Goal: Task Accomplishment & Management: Manage account settings

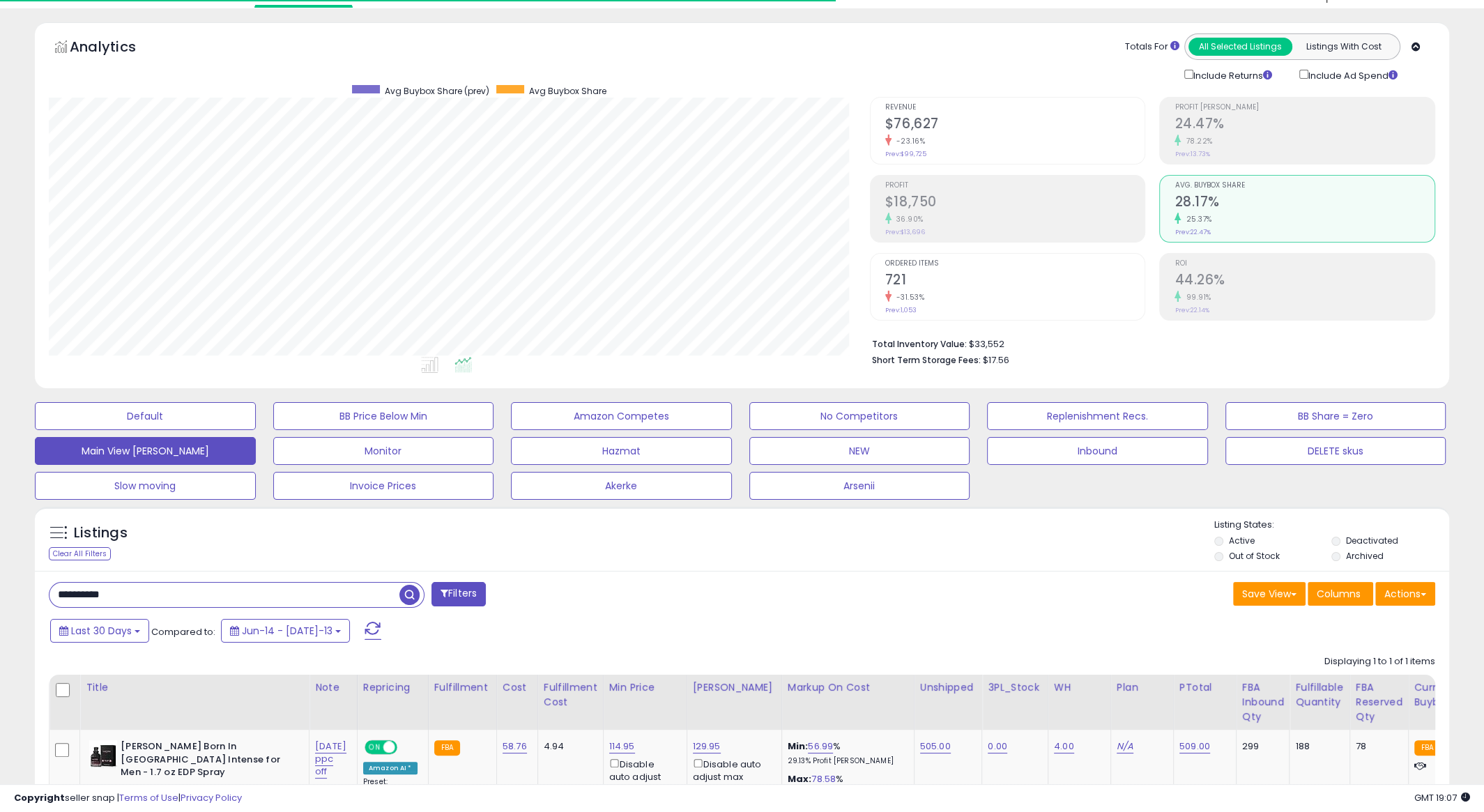
scroll to position [285, 820]
click at [182, 592] on input "**********" at bounding box center [224, 594] width 350 height 24
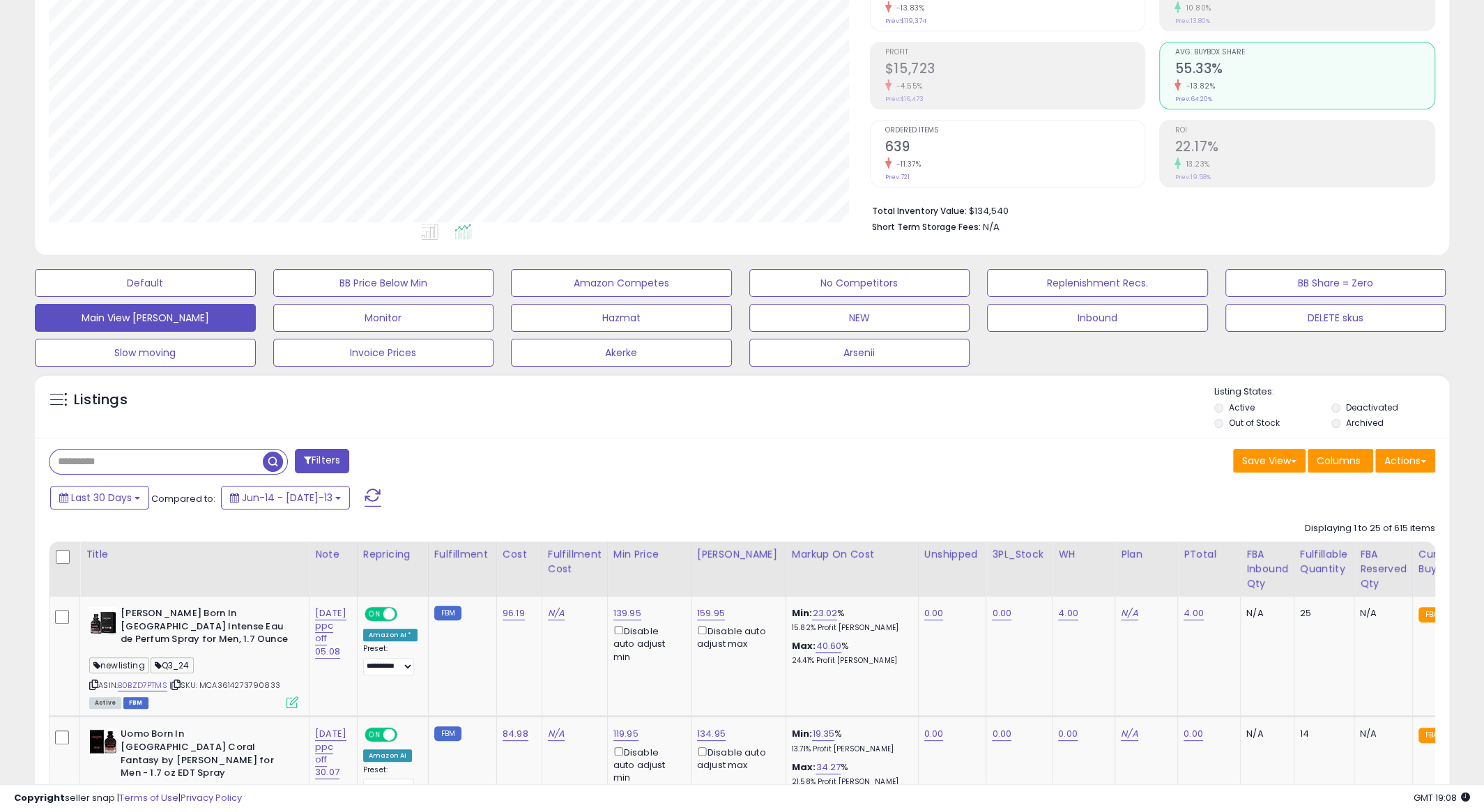
scroll to position [0, 0]
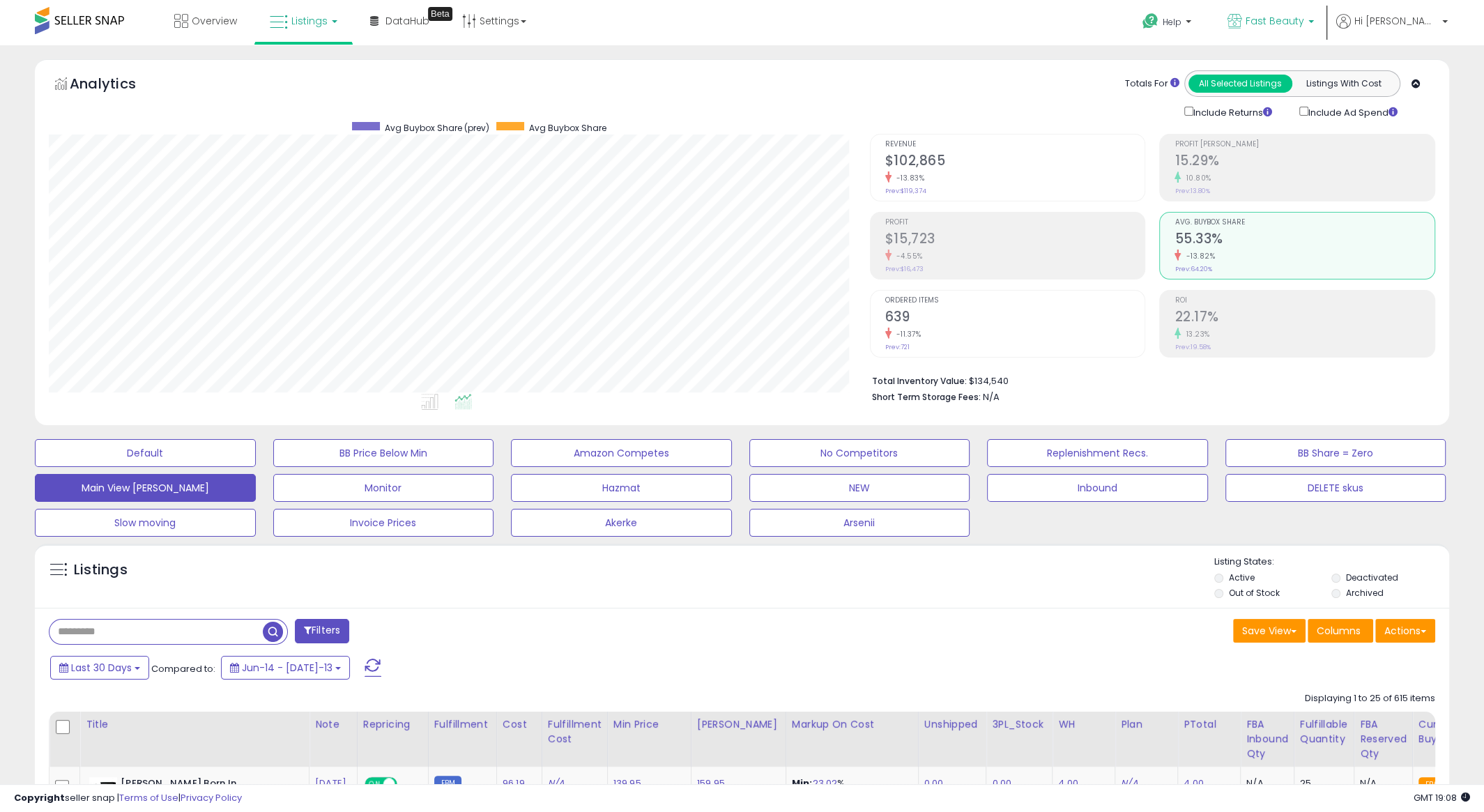
click at [1305, 14] on span "Fast Beauty" at bounding box center [1275, 20] width 59 height 14
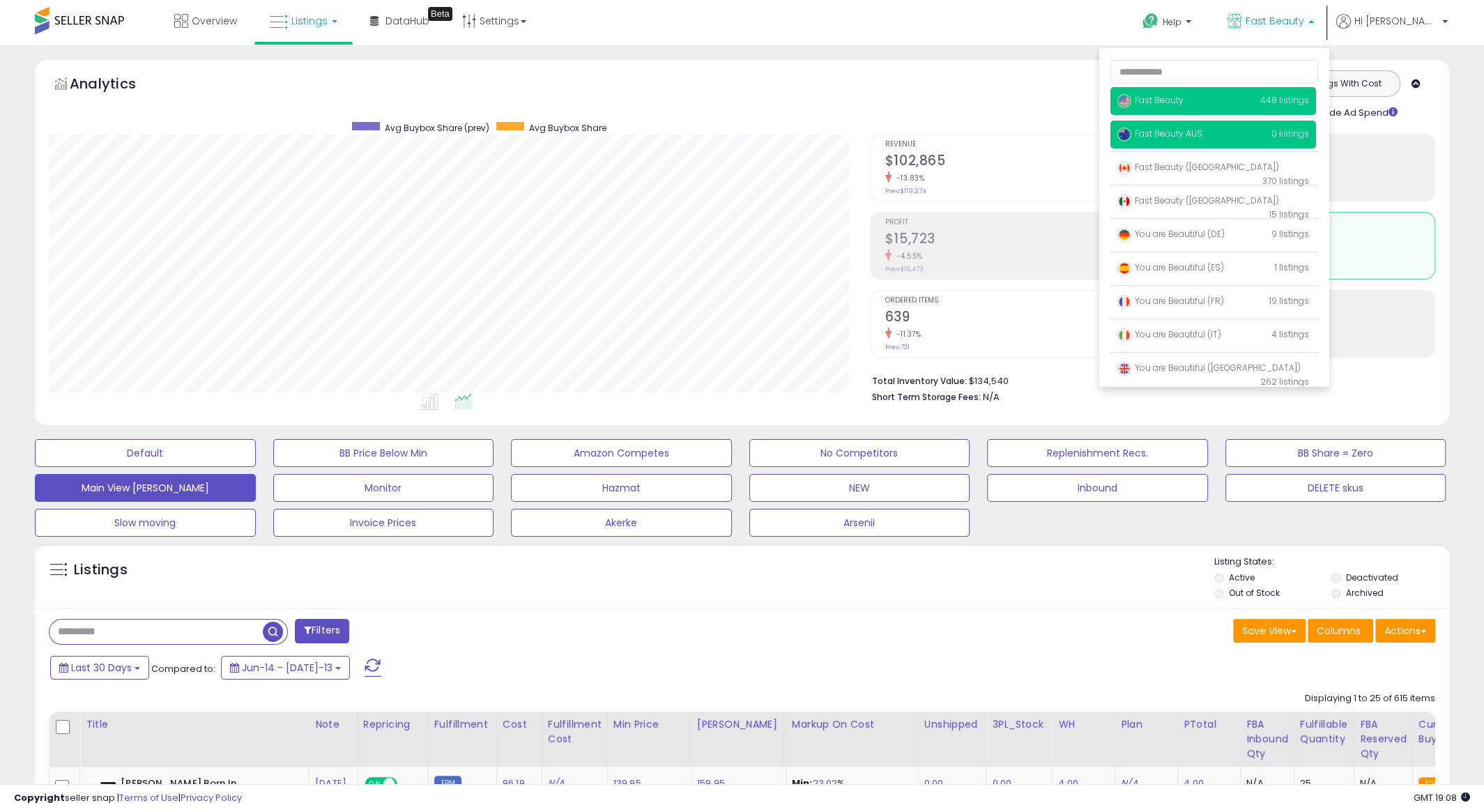
click at [1203, 133] on span "Fast Beauty AUS" at bounding box center [1160, 133] width 85 height 12
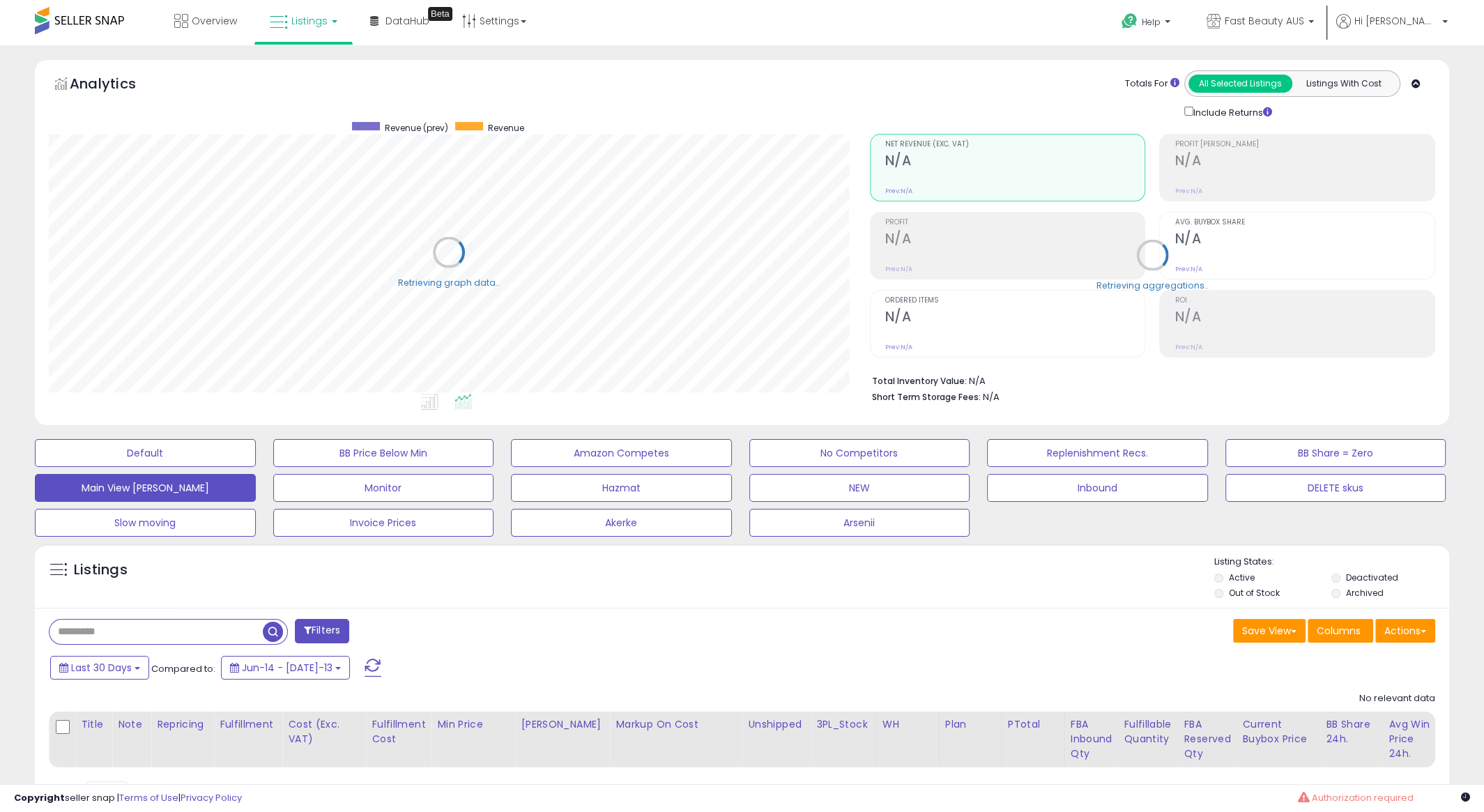
scroll to position [285, 820]
click at [1305, 24] on span "Fast Beauty AUS" at bounding box center [1264, 20] width 79 height 14
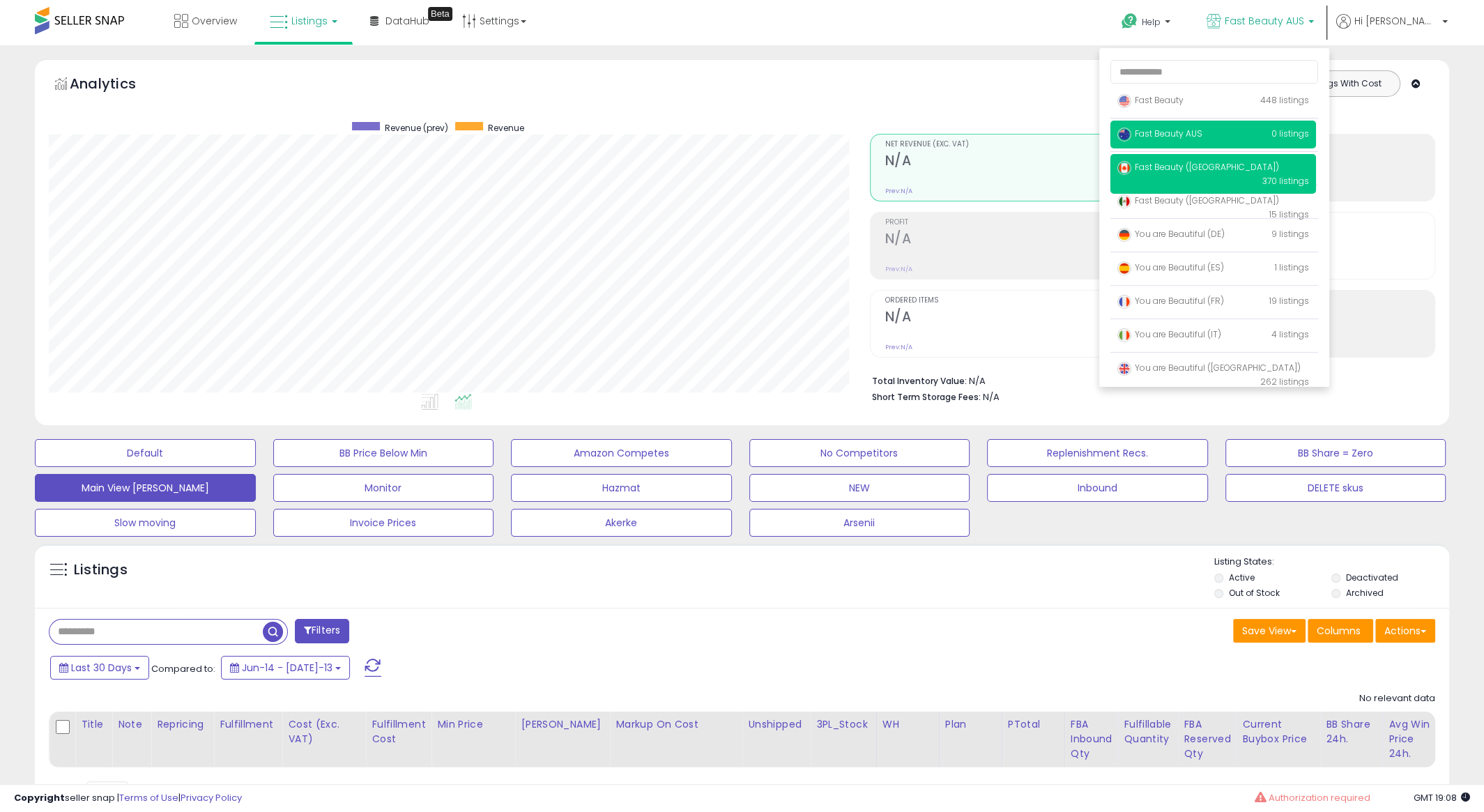
click at [1244, 168] on span "Fast Beauty ([GEOGRAPHIC_DATA])" at bounding box center [1199, 167] width 162 height 12
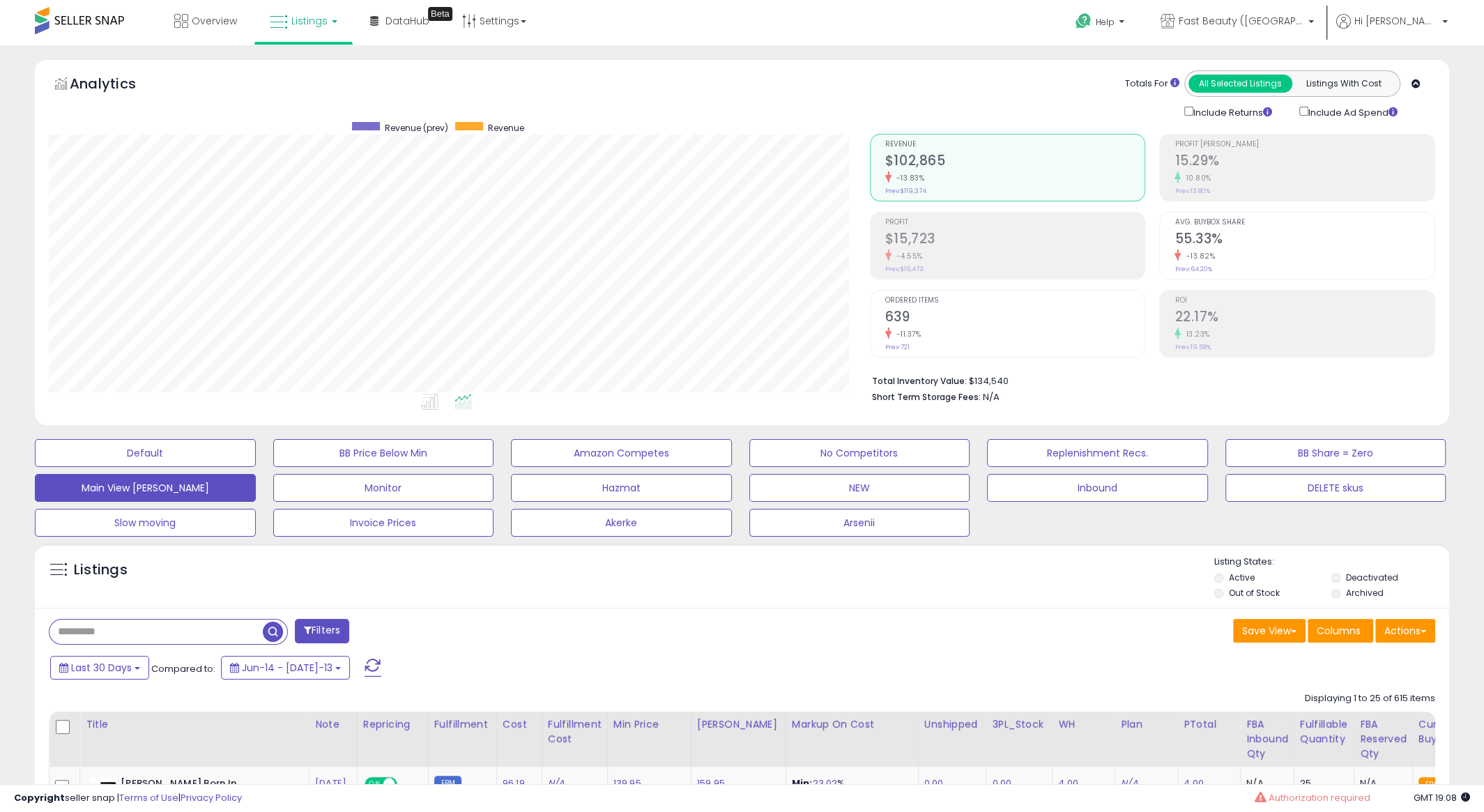
scroll to position [285, 820]
click at [1021, 257] on div "-4.55%" at bounding box center [1015, 256] width 260 height 14
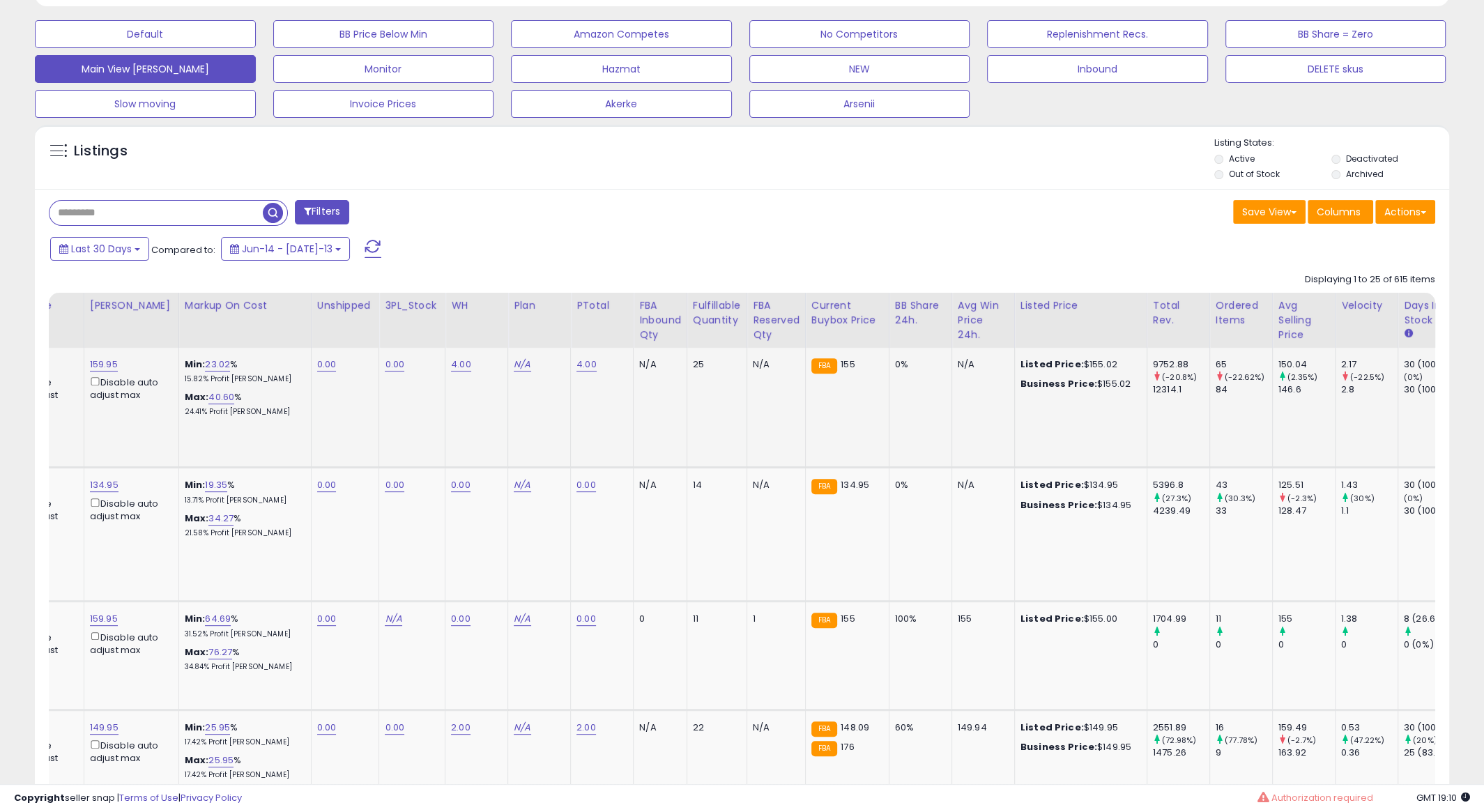
scroll to position [0, 0]
